Goal: Find specific page/section: Find specific page/section

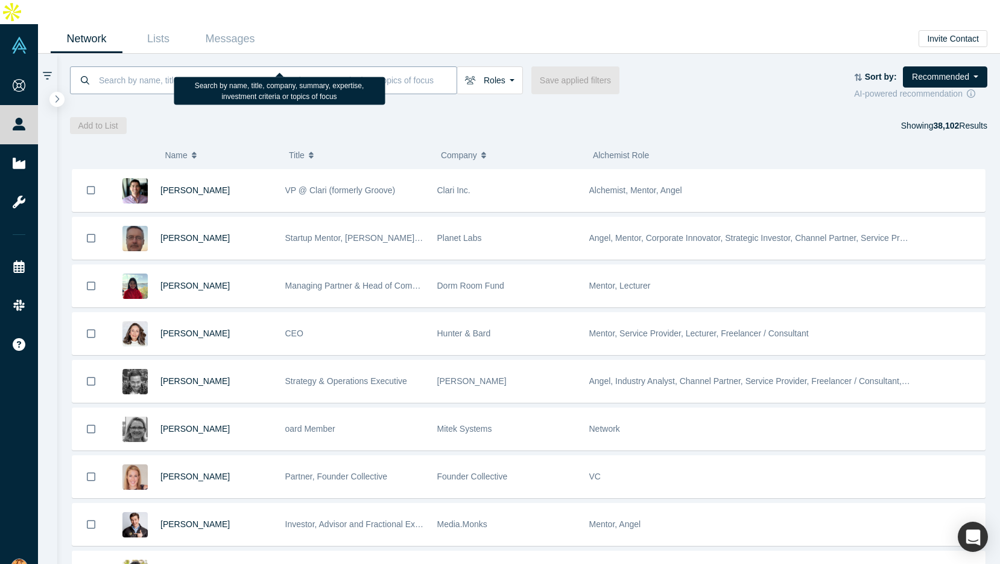
click at [305, 66] on input at bounding box center [277, 80] width 359 height 28
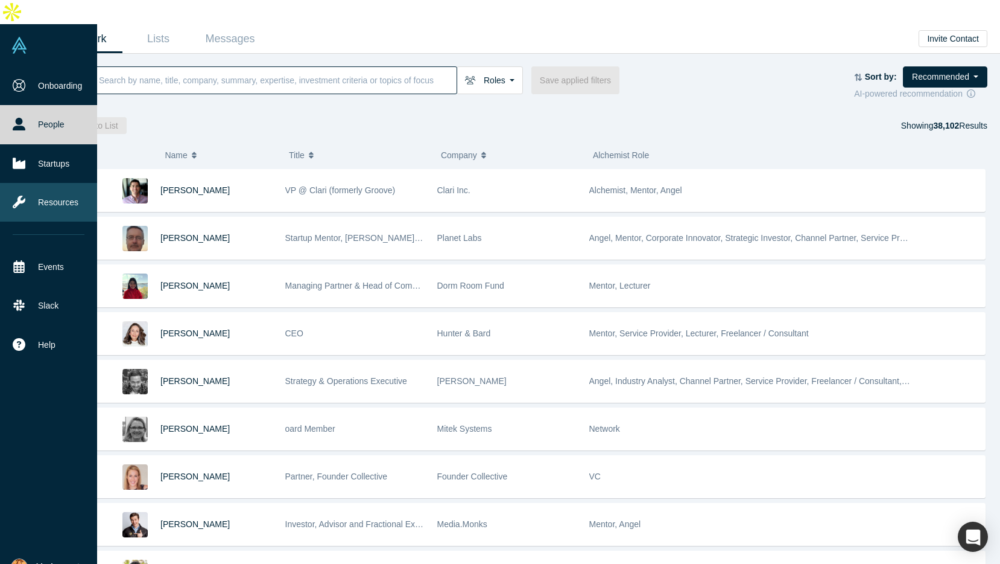
click at [48, 183] on link "Resources" at bounding box center [48, 202] width 97 height 39
